Goal: Consume media (video, audio)

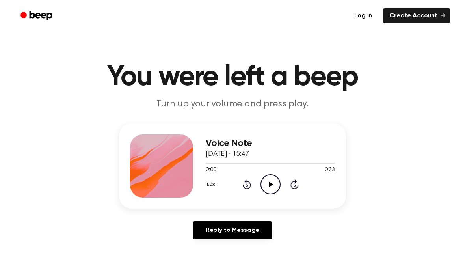
click at [269, 186] on icon "Play Audio" at bounding box center [271, 184] width 20 height 20
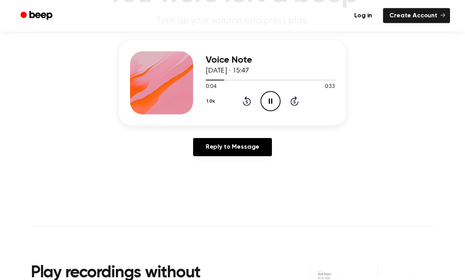
scroll to position [78, 0]
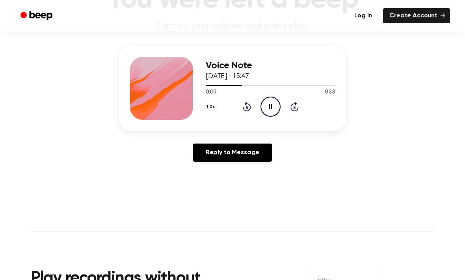
click at [265, 113] on icon "Pause Audio" at bounding box center [271, 107] width 20 height 20
click at [269, 106] on icon "Play Audio" at bounding box center [271, 107] width 20 height 20
click at [268, 110] on icon "Pause Audio" at bounding box center [271, 107] width 20 height 20
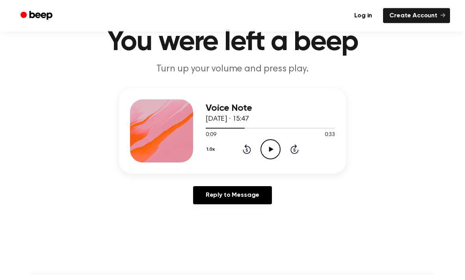
scroll to position [26, 0]
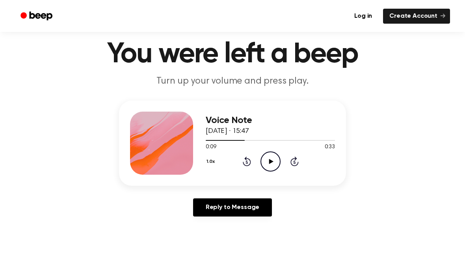
click at [250, 159] on icon "Rewind 5 seconds" at bounding box center [247, 161] width 9 height 10
click at [247, 159] on icon at bounding box center [247, 161] width 8 height 9
click at [271, 161] on icon at bounding box center [271, 161] width 4 height 5
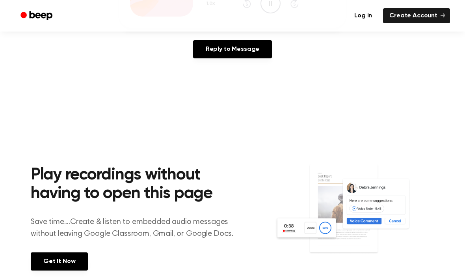
scroll to position [0, 0]
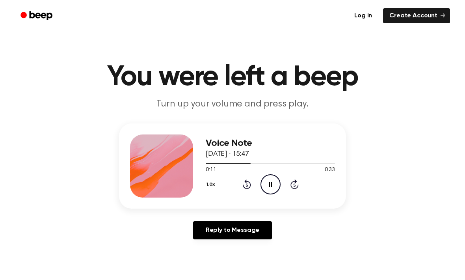
click at [234, 236] on link "Reply to Message" at bounding box center [232, 230] width 79 height 18
click at [247, 179] on icon at bounding box center [247, 183] width 8 height 9
click at [245, 178] on div "1.0x Rewind 5 seconds Play Audio Skip 5 seconds" at bounding box center [270, 184] width 129 height 20
click at [263, 189] on icon "Play Audio" at bounding box center [271, 184] width 20 height 20
click at [211, 185] on button "1.0x" at bounding box center [212, 184] width 12 height 13
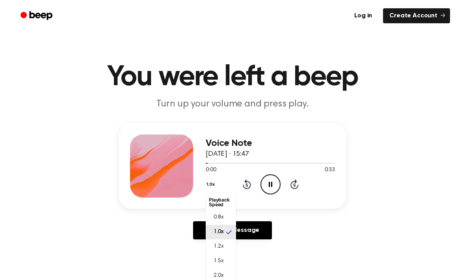
click at [227, 216] on li "0.8x" at bounding box center [221, 217] width 30 height 15
click at [212, 183] on button "0.8x" at bounding box center [213, 184] width 14 height 13
click at [223, 273] on span "2.0x" at bounding box center [219, 272] width 10 height 8
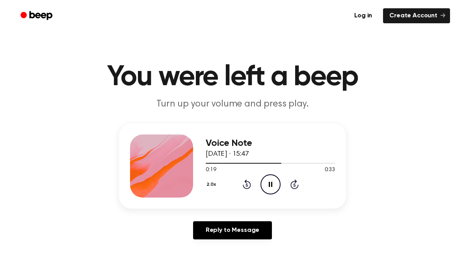
click at [263, 188] on icon "Pause Audio" at bounding box center [271, 184] width 20 height 20
click at [183, 187] on div at bounding box center [161, 166] width 63 height 63
click at [196, 186] on div "Voice Note [DATE] · 15:47 0:20 0:33 Your browser does not support the [object O…" at bounding box center [232, 165] width 227 height 85
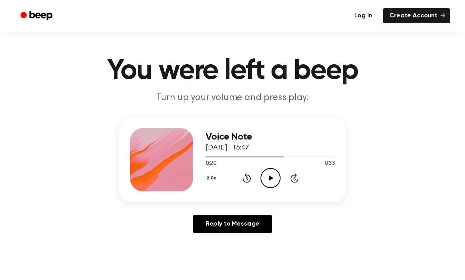
click at [341, 170] on div "Voice Note [DATE] · 15:47 0:20 0:33 Your browser does not support the [object O…" at bounding box center [232, 159] width 227 height 85
click at [303, 165] on div "0:20 0:33" at bounding box center [270, 164] width 129 height 8
